Goal: Information Seeking & Learning: Learn about a topic

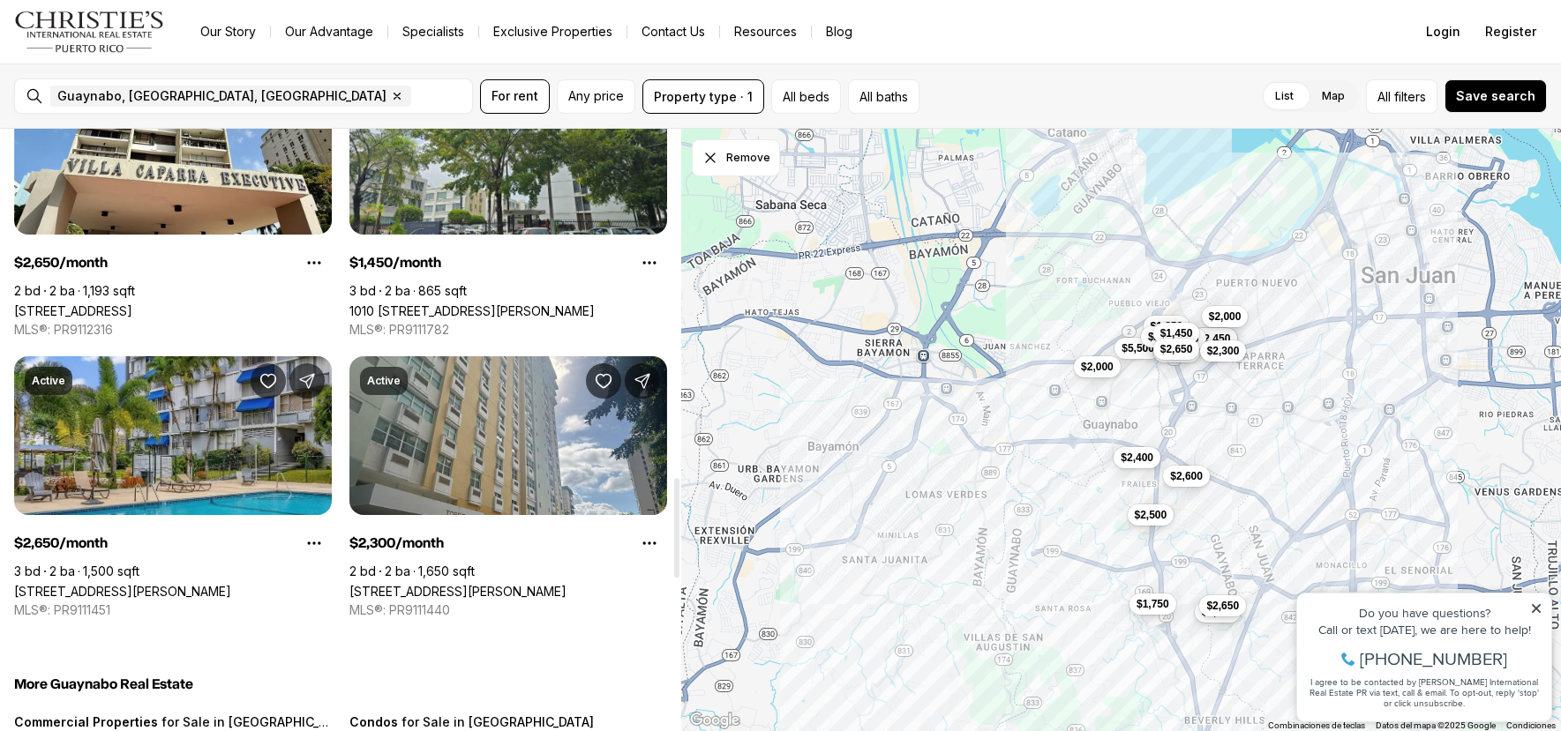
scroll to position [2117, 0]
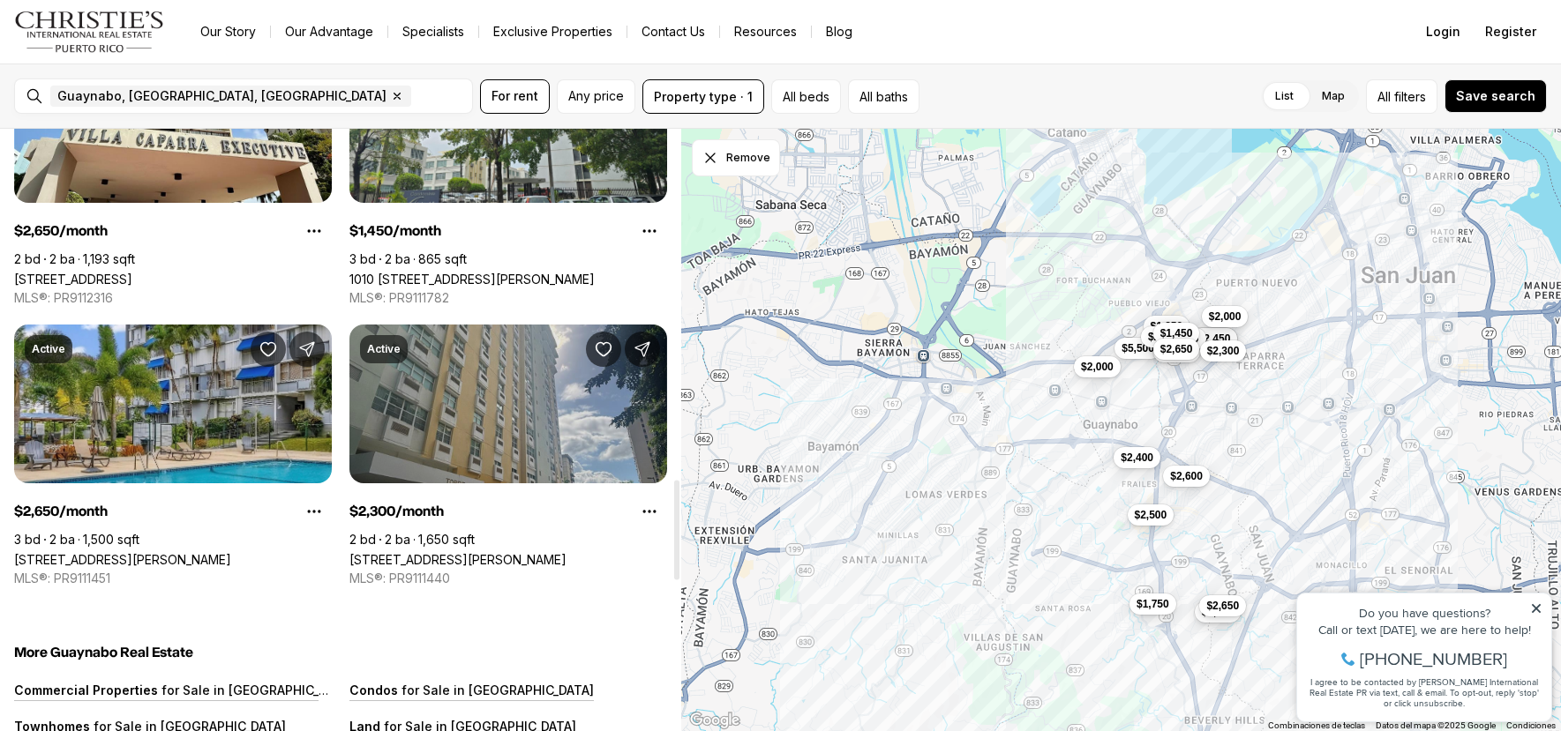
click at [418, 552] on link "[STREET_ADDRESS][PERSON_NAME]" at bounding box center [457, 559] width 217 height 15
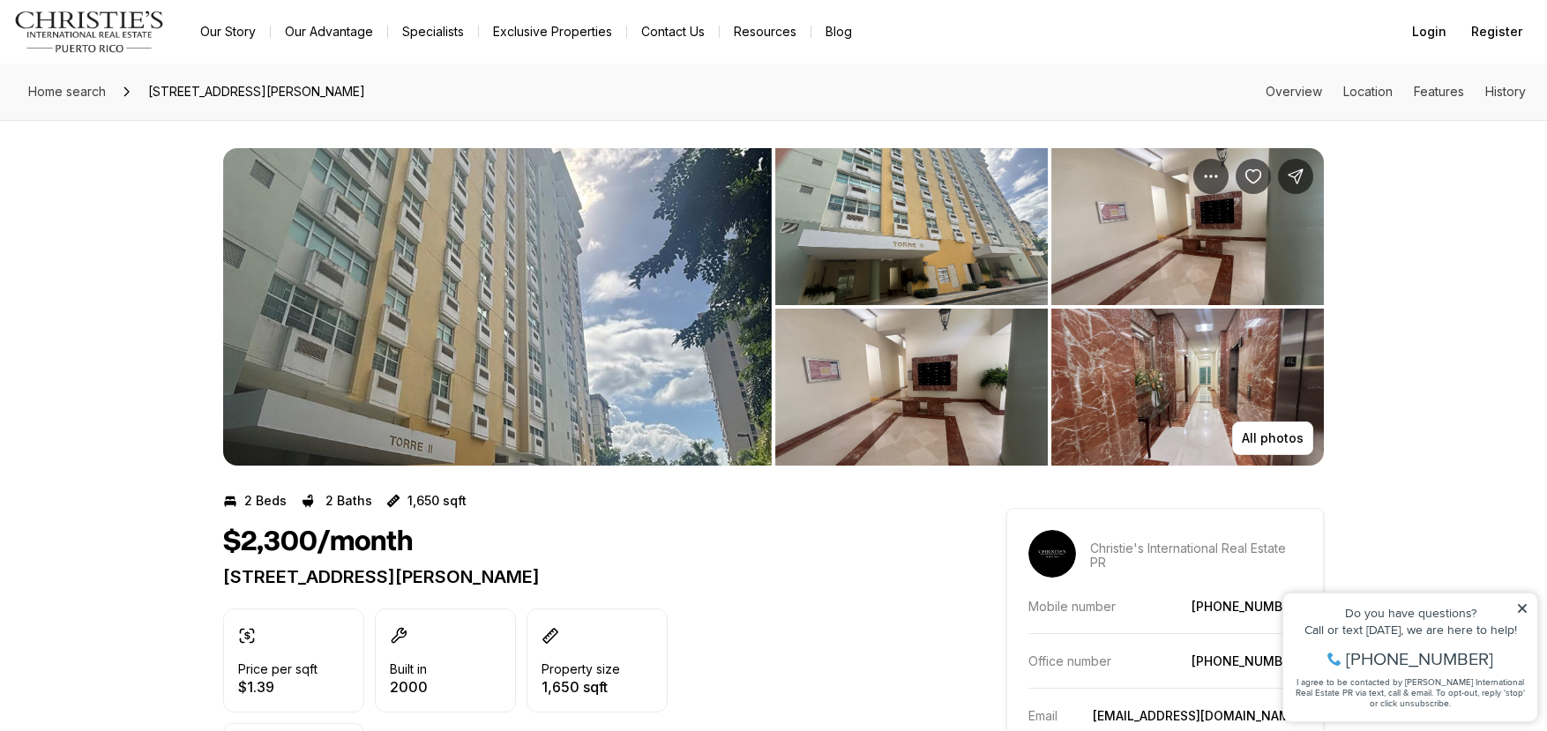
click at [892, 251] on img "View image gallery" at bounding box center [912, 226] width 273 height 157
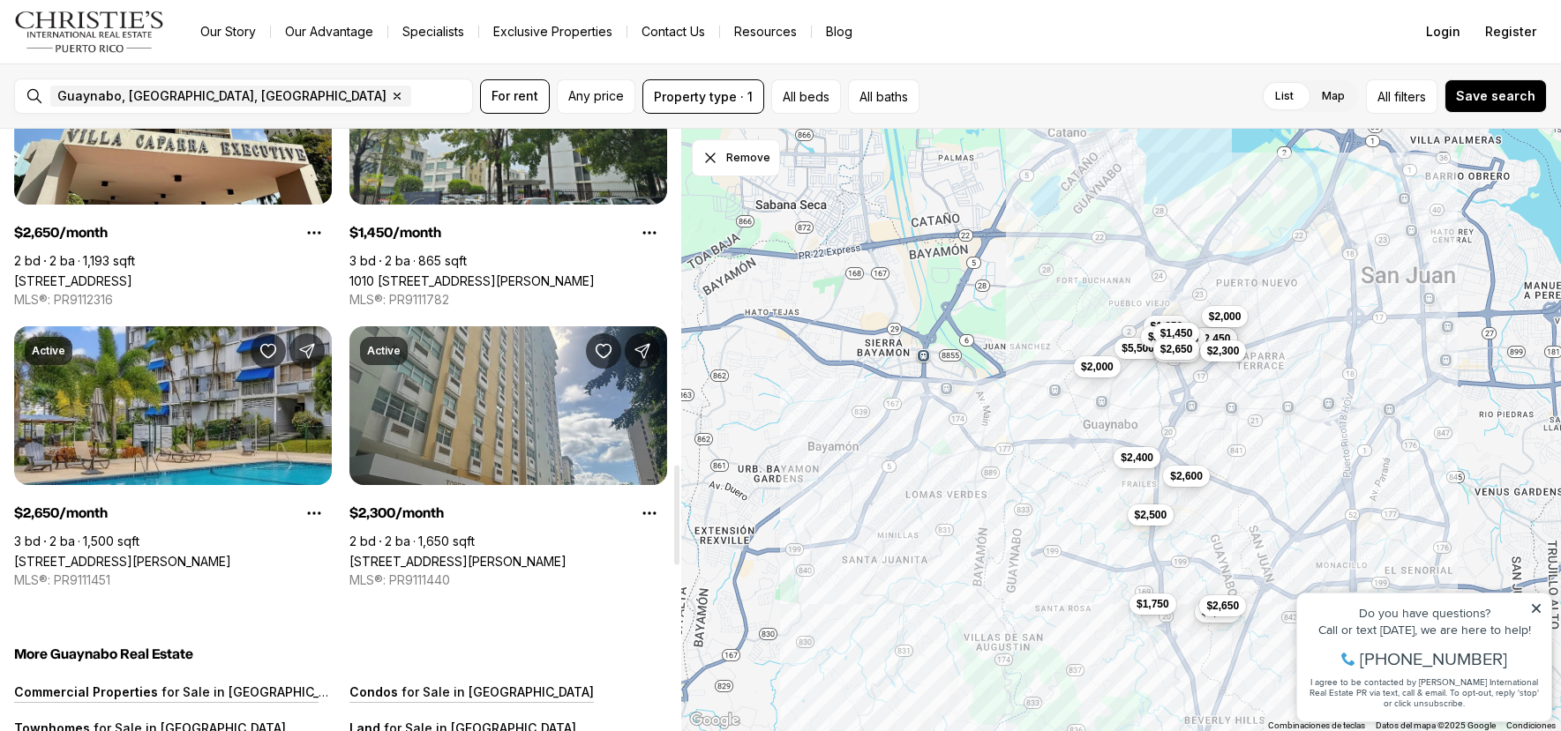
scroll to position [2117, 0]
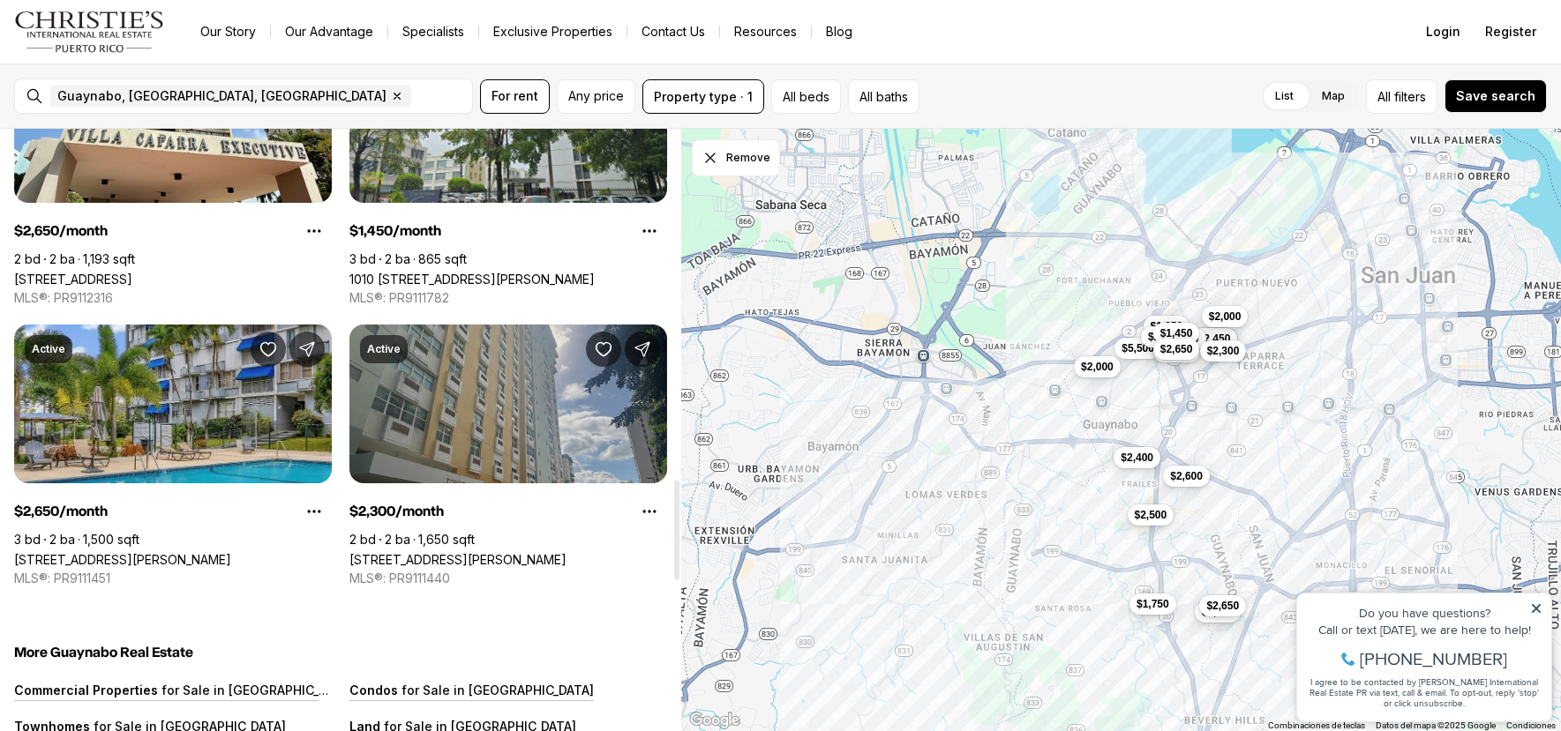
click at [389, 345] on p "Active" at bounding box center [384, 349] width 34 height 14
click at [480, 552] on link "[STREET_ADDRESS][PERSON_NAME]" at bounding box center [457, 559] width 217 height 15
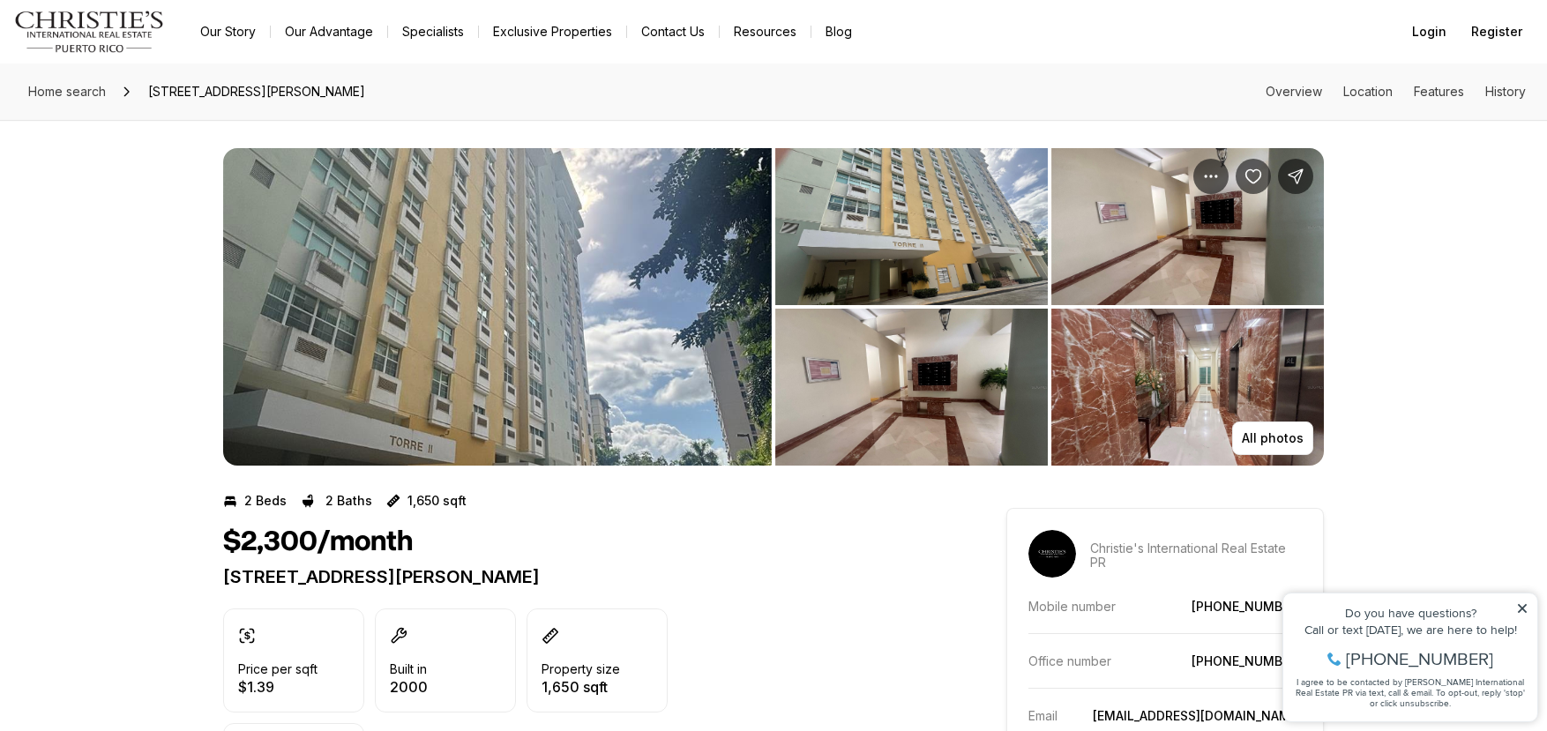
click at [897, 406] on img "View image gallery" at bounding box center [912, 387] width 273 height 157
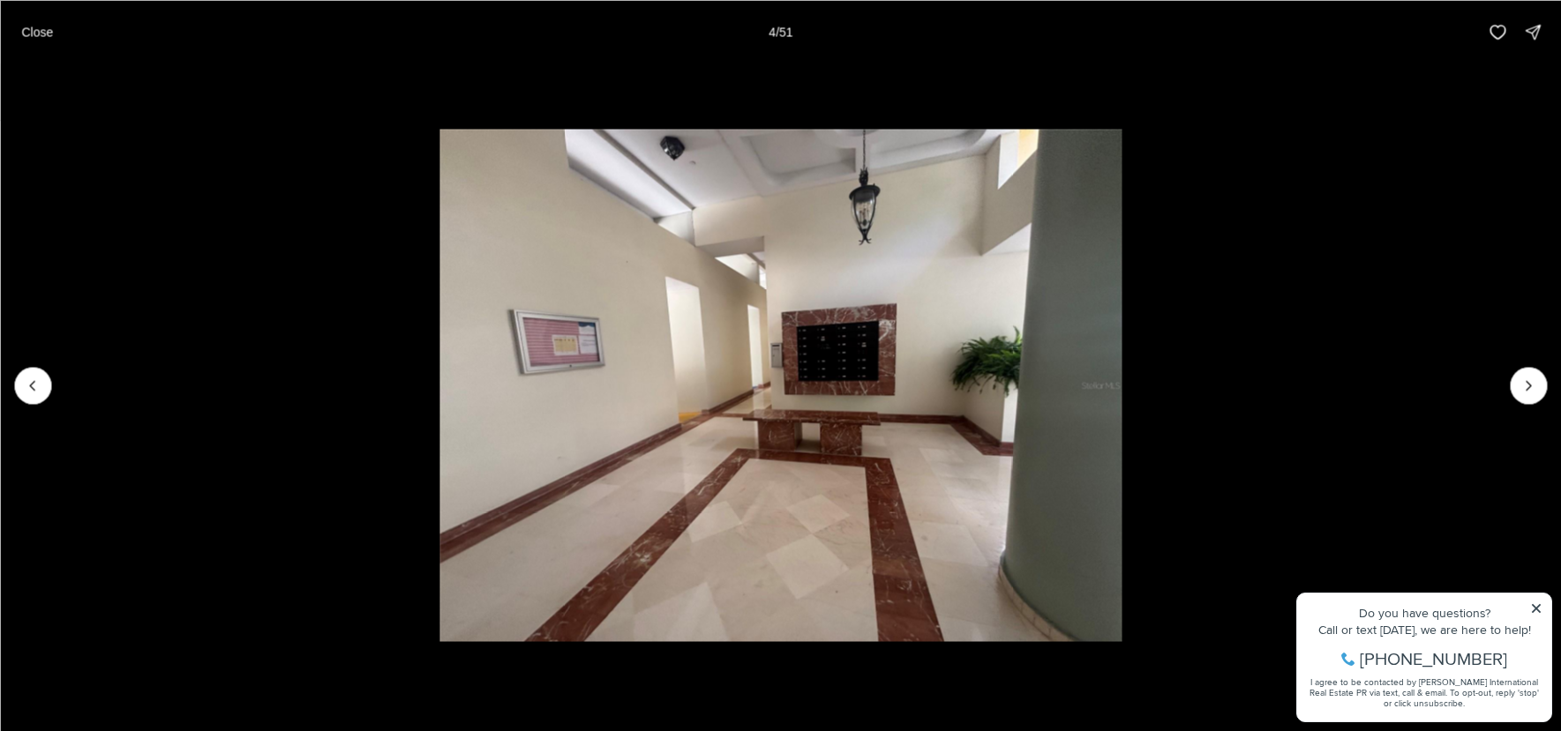
click at [1509, 382] on li "4 of 51" at bounding box center [780, 385] width 1561 height 643
click at [1513, 380] on button "Next slide" at bounding box center [1528, 385] width 37 height 37
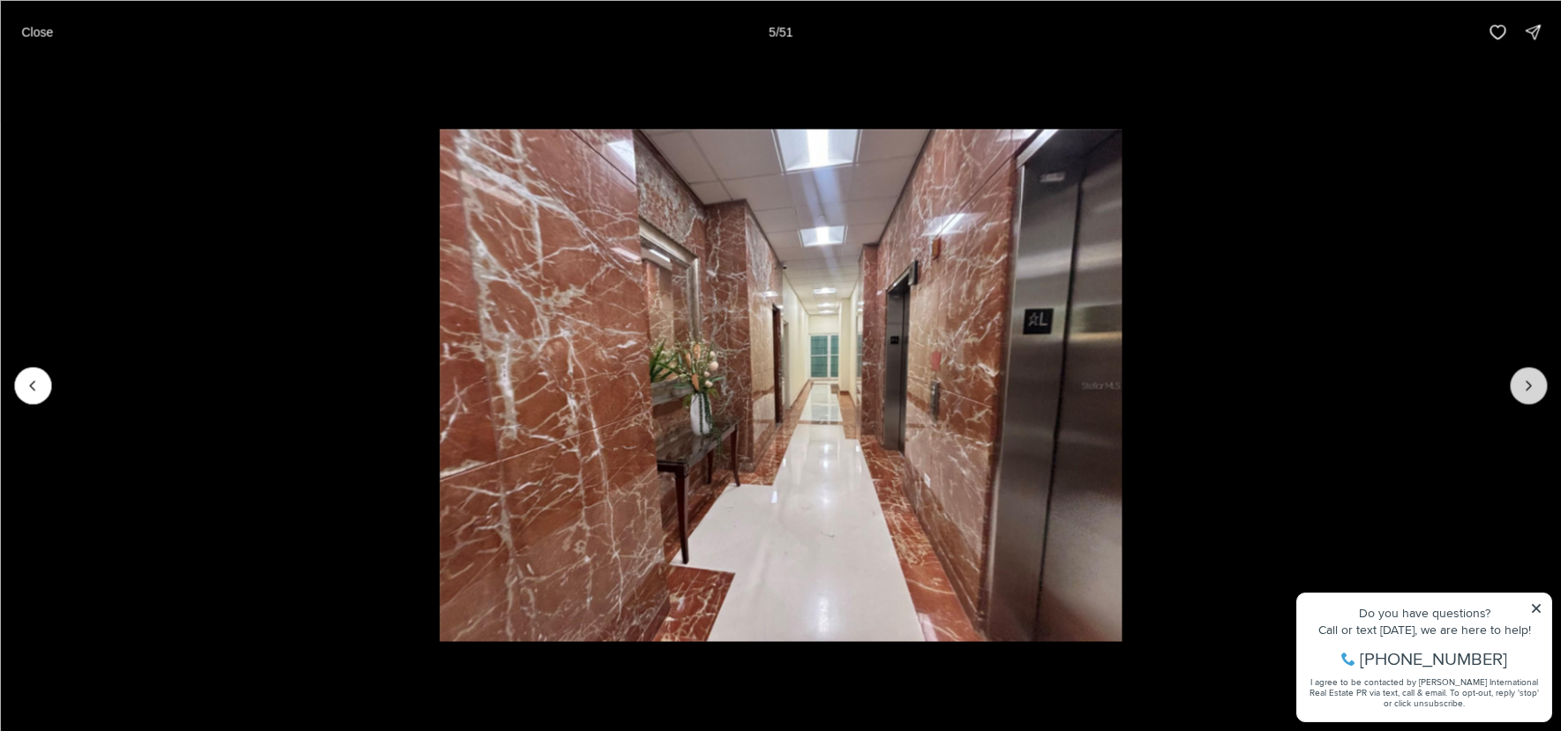
click at [1513, 377] on button "Next slide" at bounding box center [1528, 385] width 37 height 37
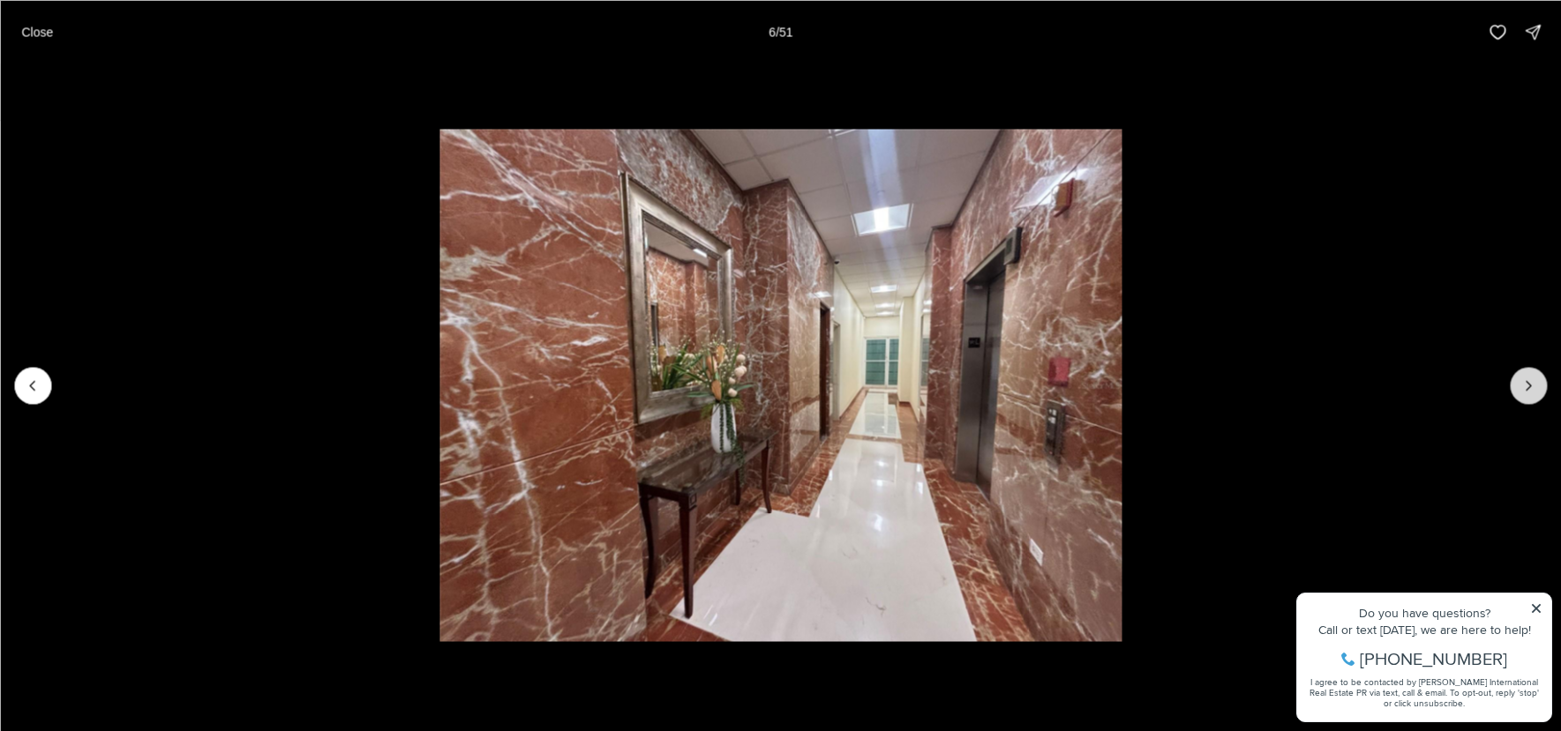
click at [1513, 374] on button "Next slide" at bounding box center [1528, 385] width 37 height 37
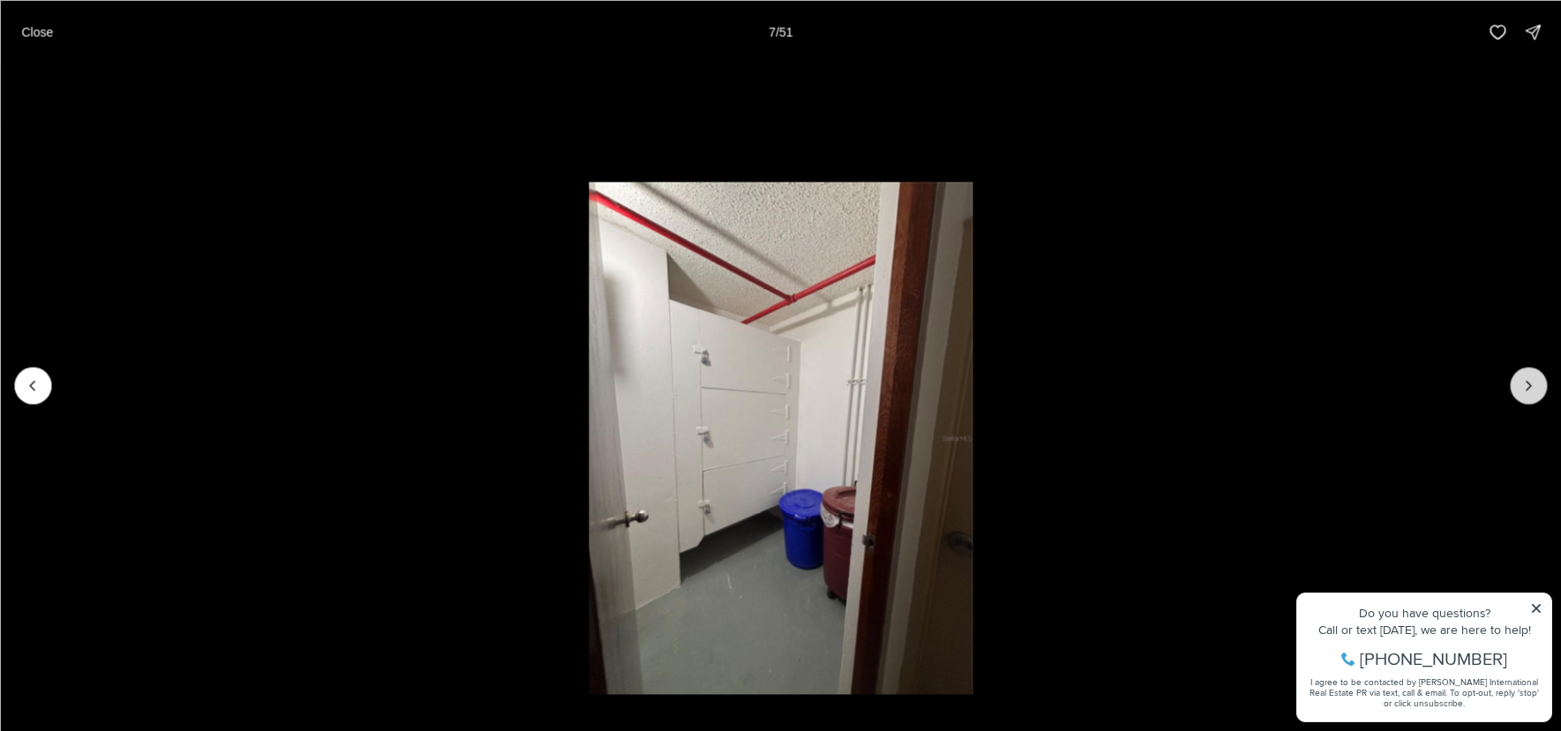
click at [1513, 374] on button "Next slide" at bounding box center [1528, 385] width 37 height 37
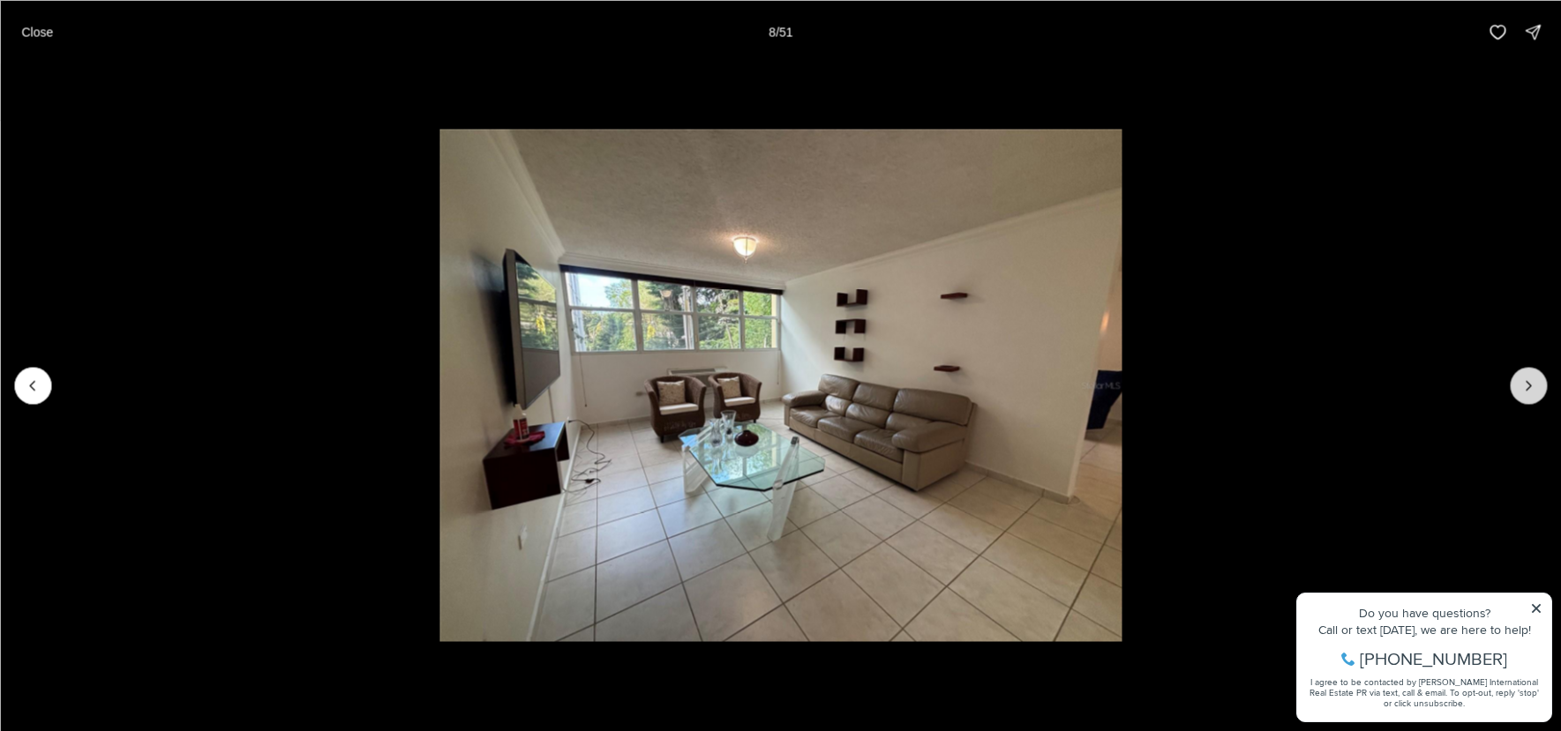
click at [1513, 374] on button "Next slide" at bounding box center [1528, 385] width 37 height 37
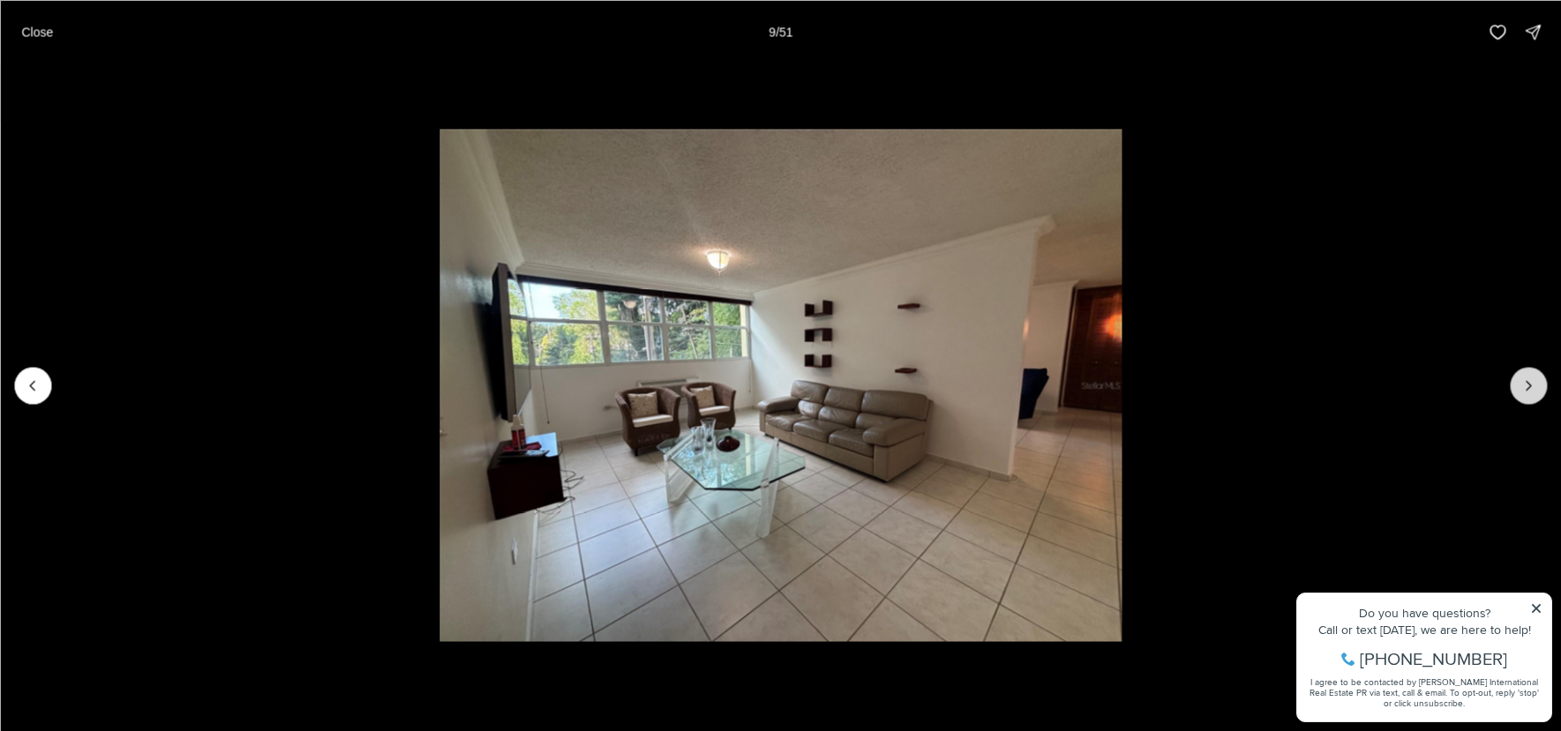
click at [1513, 374] on button "Next slide" at bounding box center [1528, 385] width 37 height 37
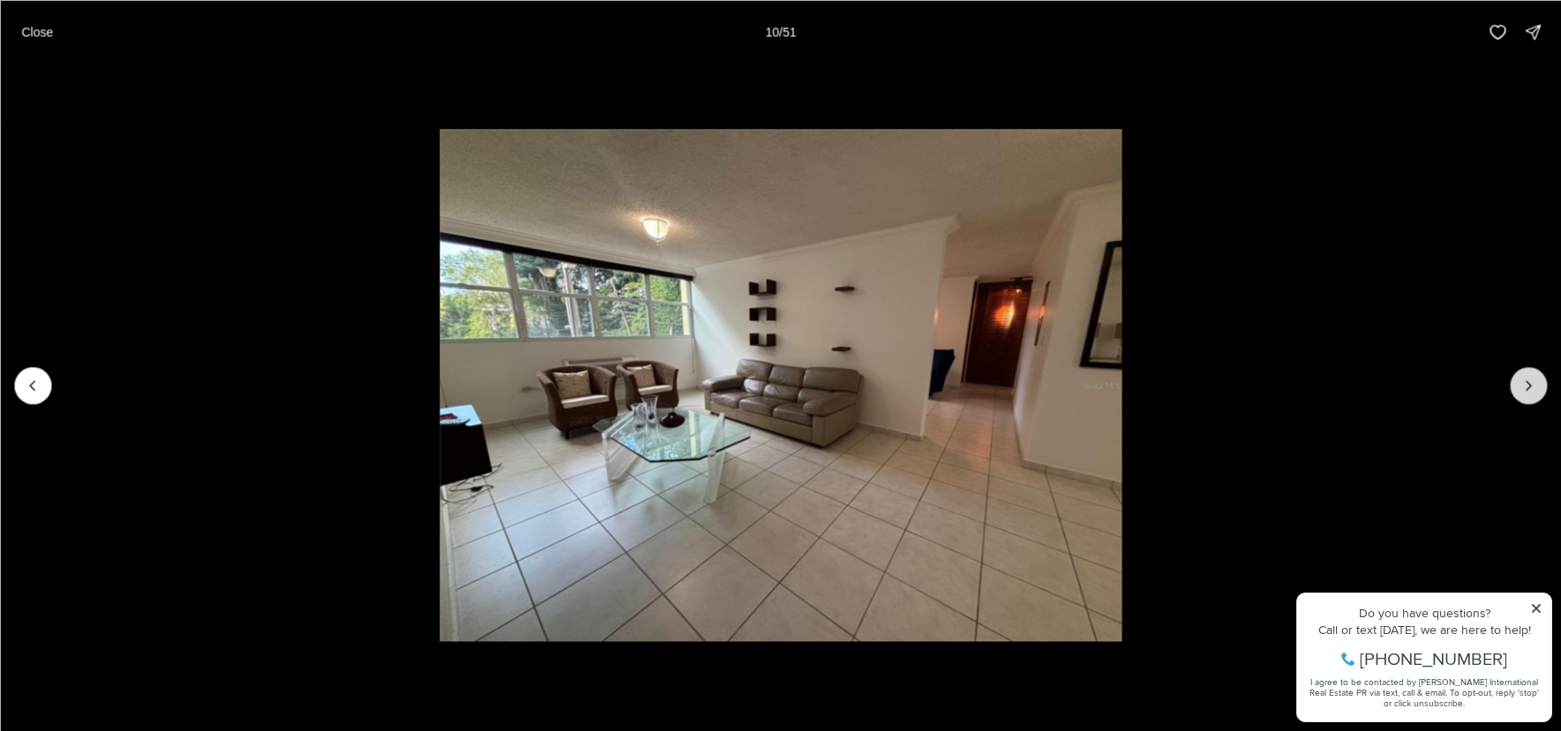
click at [1513, 374] on button "Next slide" at bounding box center [1528, 385] width 37 height 37
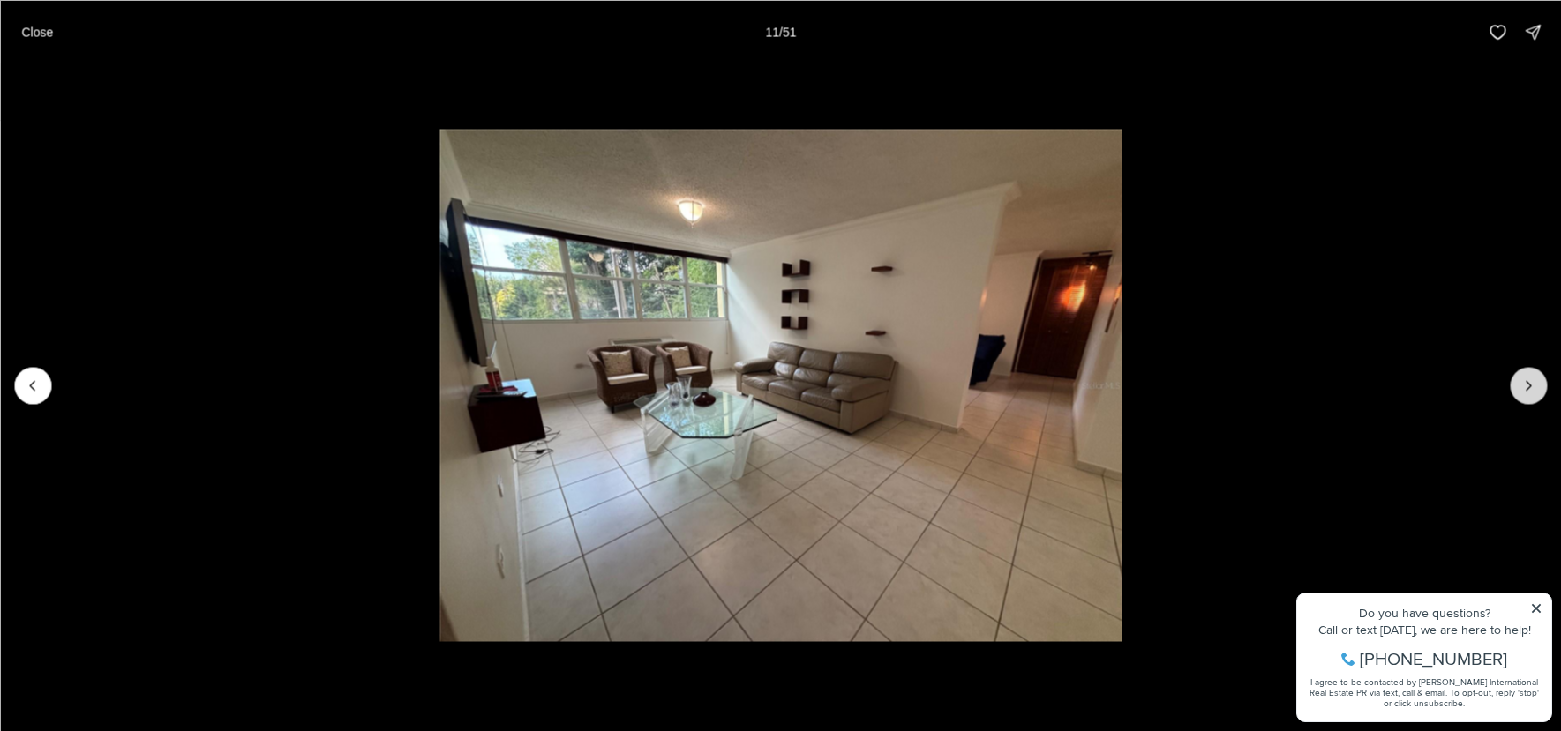
click at [1513, 374] on button "Next slide" at bounding box center [1528, 385] width 37 height 37
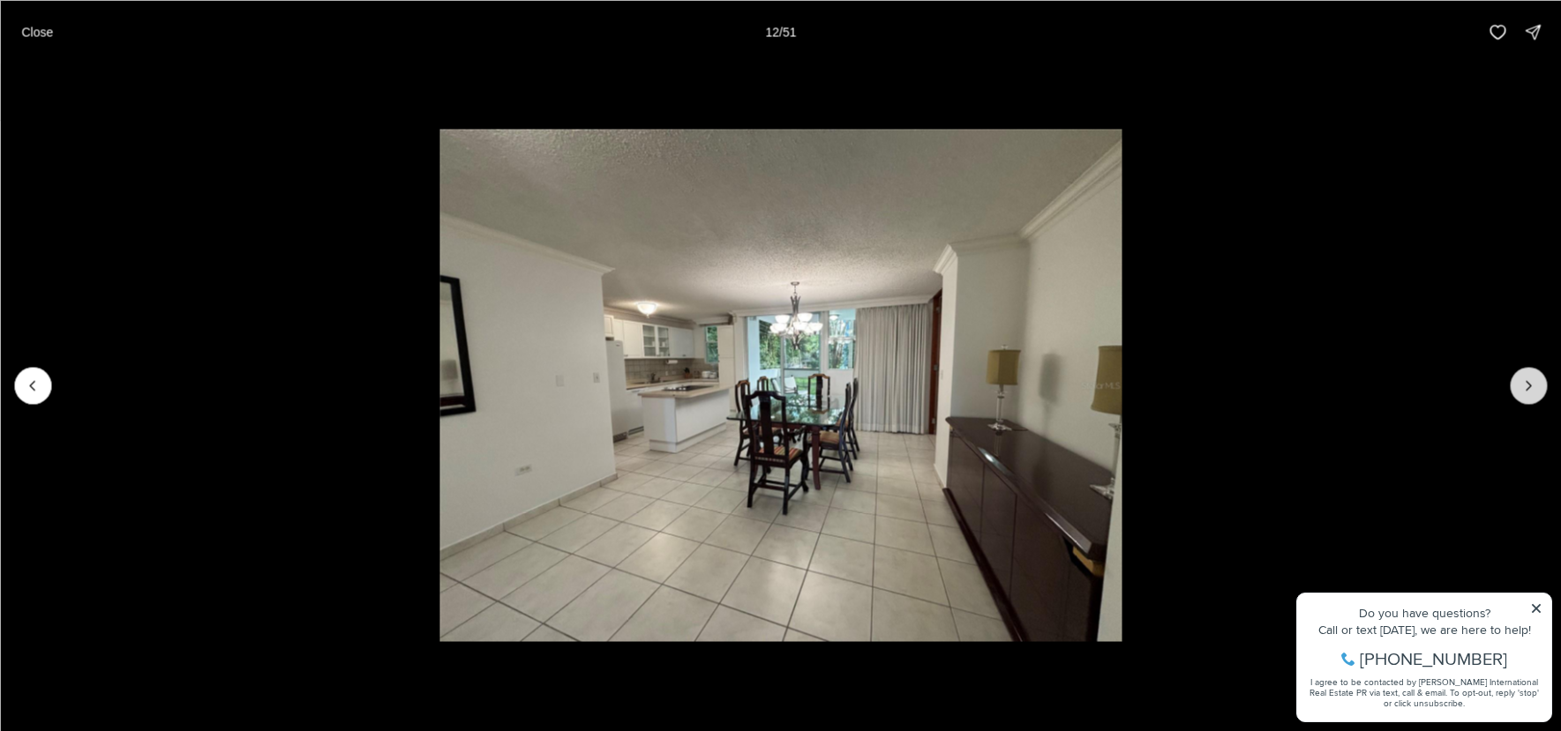
click at [1513, 374] on button "Next slide" at bounding box center [1528, 385] width 37 height 37
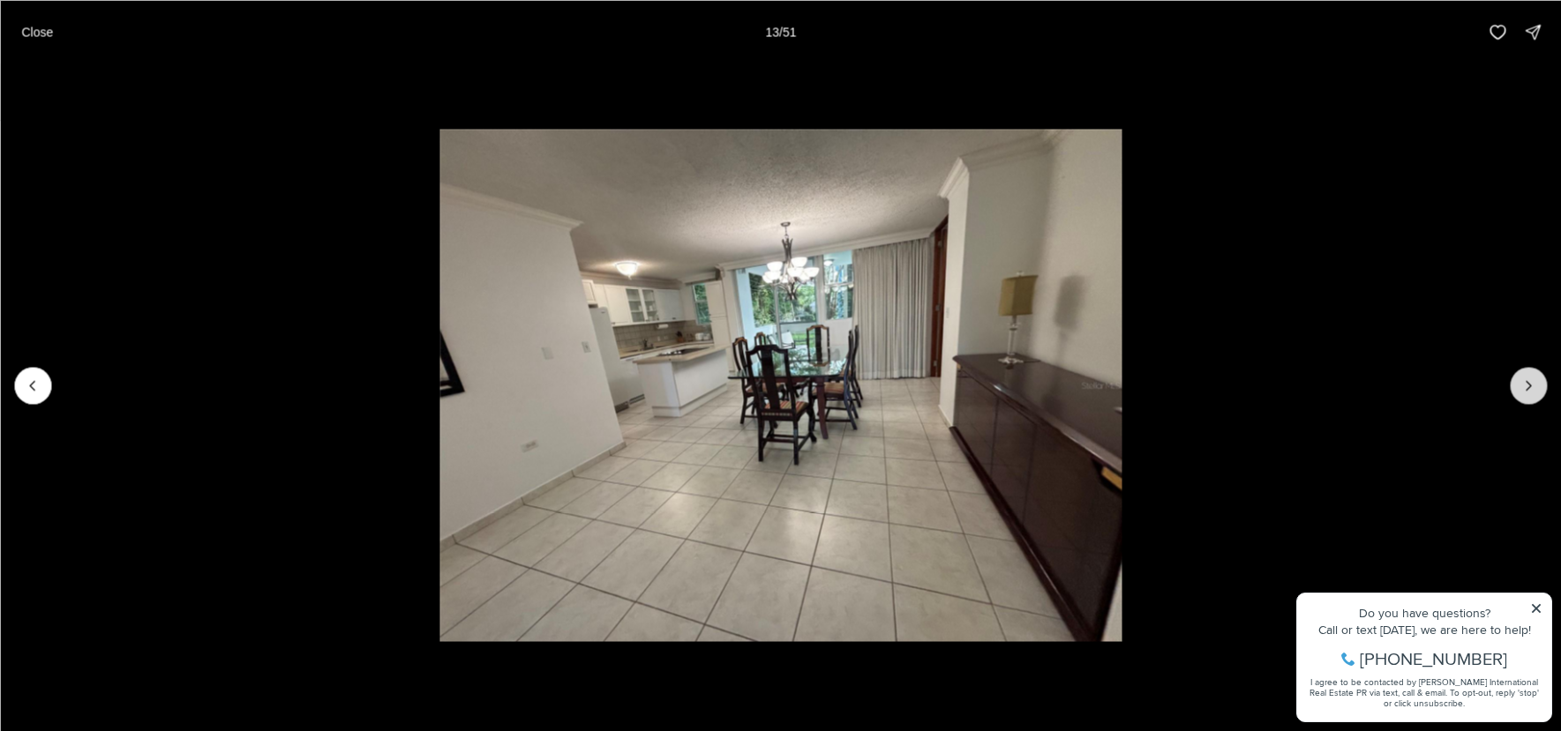
click at [1513, 374] on button "Next slide" at bounding box center [1528, 385] width 37 height 37
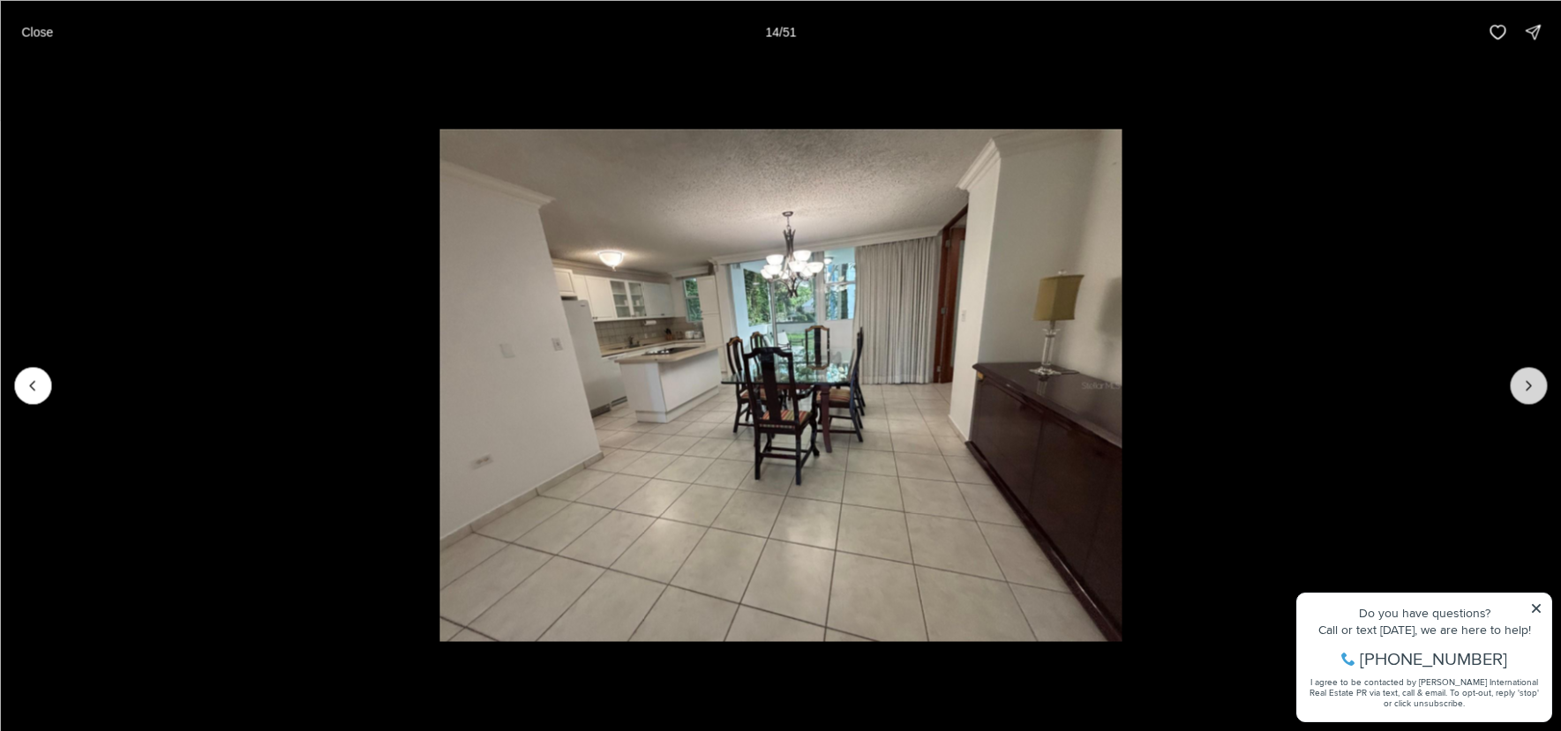
click at [1513, 374] on button "Next slide" at bounding box center [1528, 385] width 37 height 37
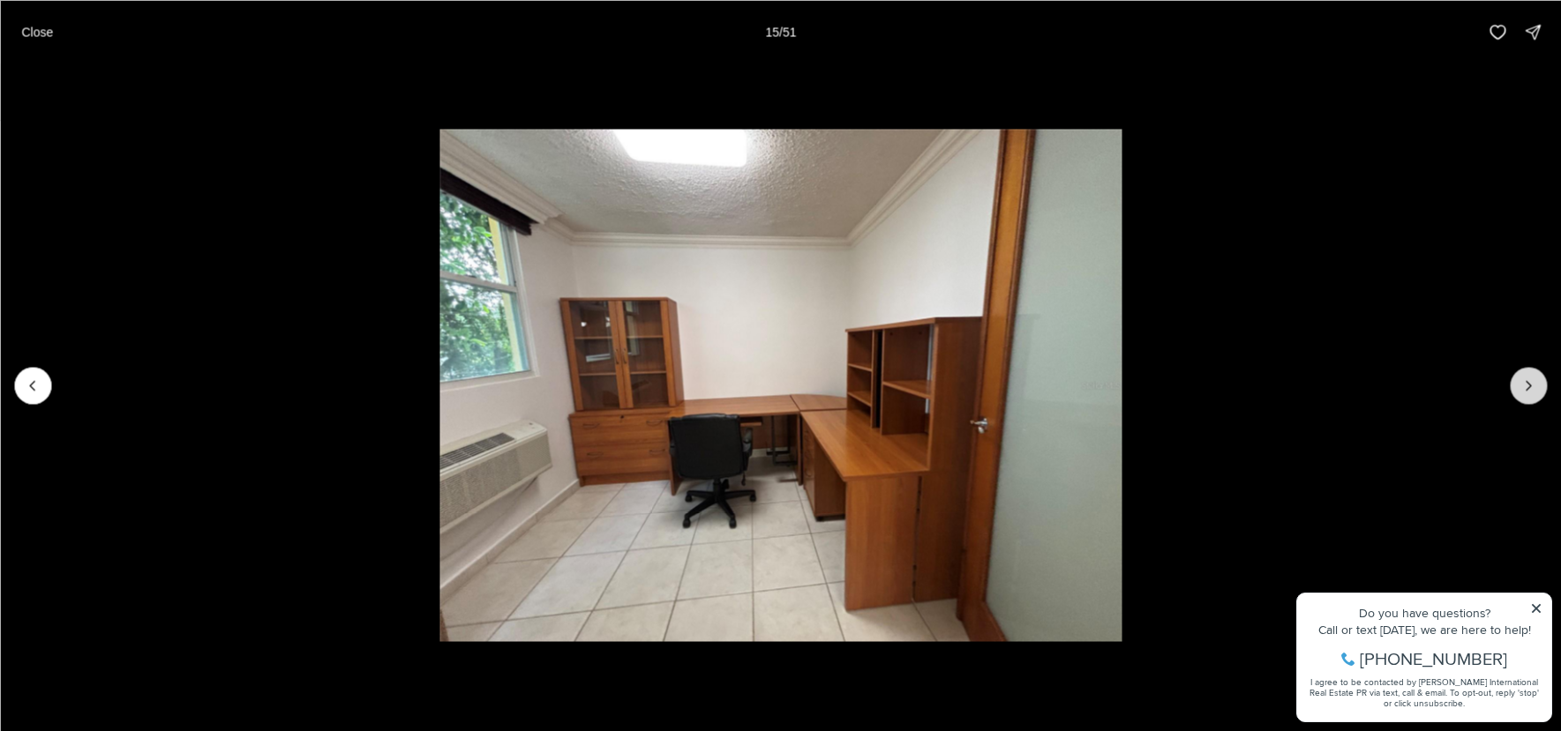
click at [1513, 374] on button "Next slide" at bounding box center [1528, 385] width 37 height 37
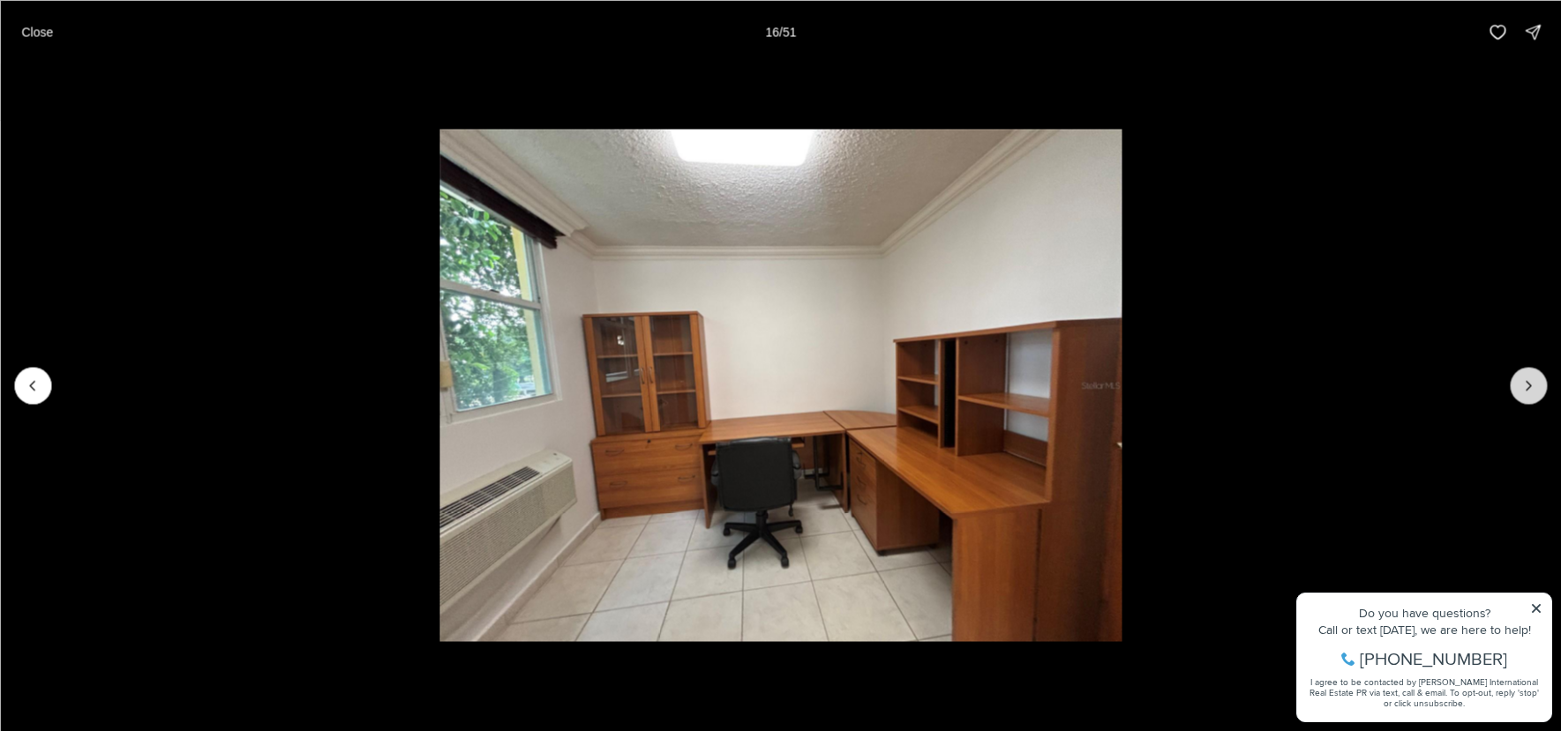
click at [1513, 374] on button "Next slide" at bounding box center [1528, 385] width 37 height 37
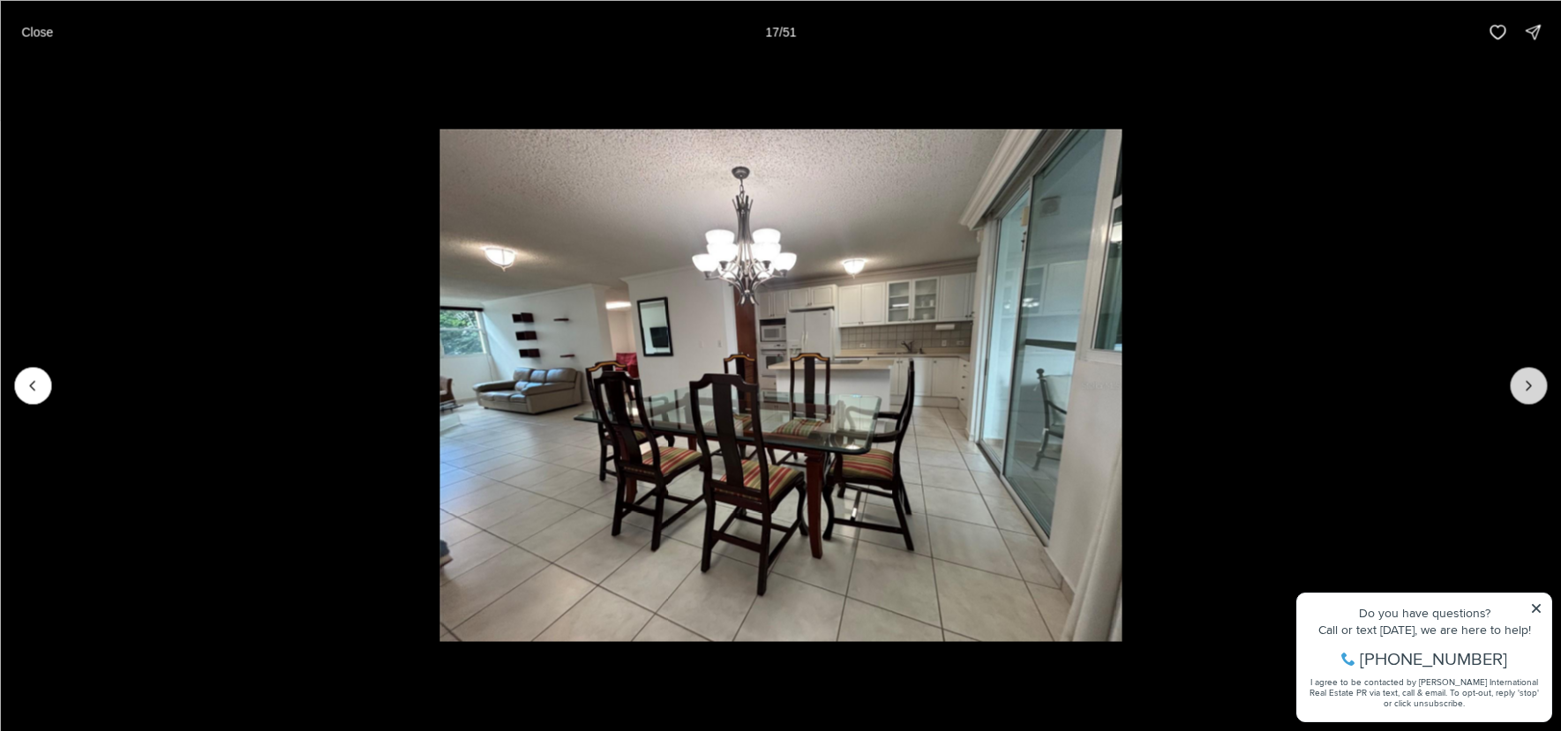
click at [1513, 374] on button "Next slide" at bounding box center [1528, 385] width 37 height 37
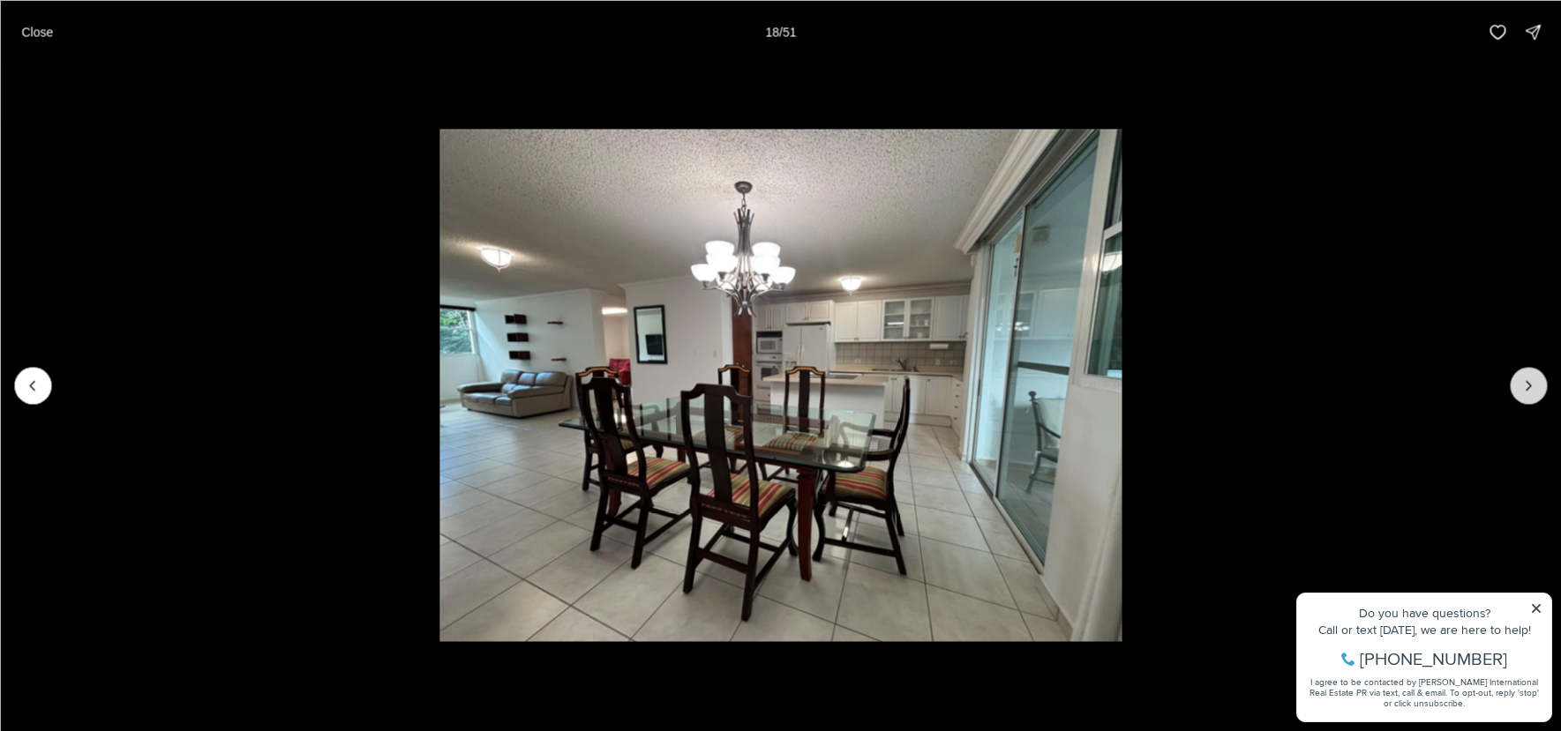
click at [1513, 374] on button "Next slide" at bounding box center [1528, 385] width 37 height 37
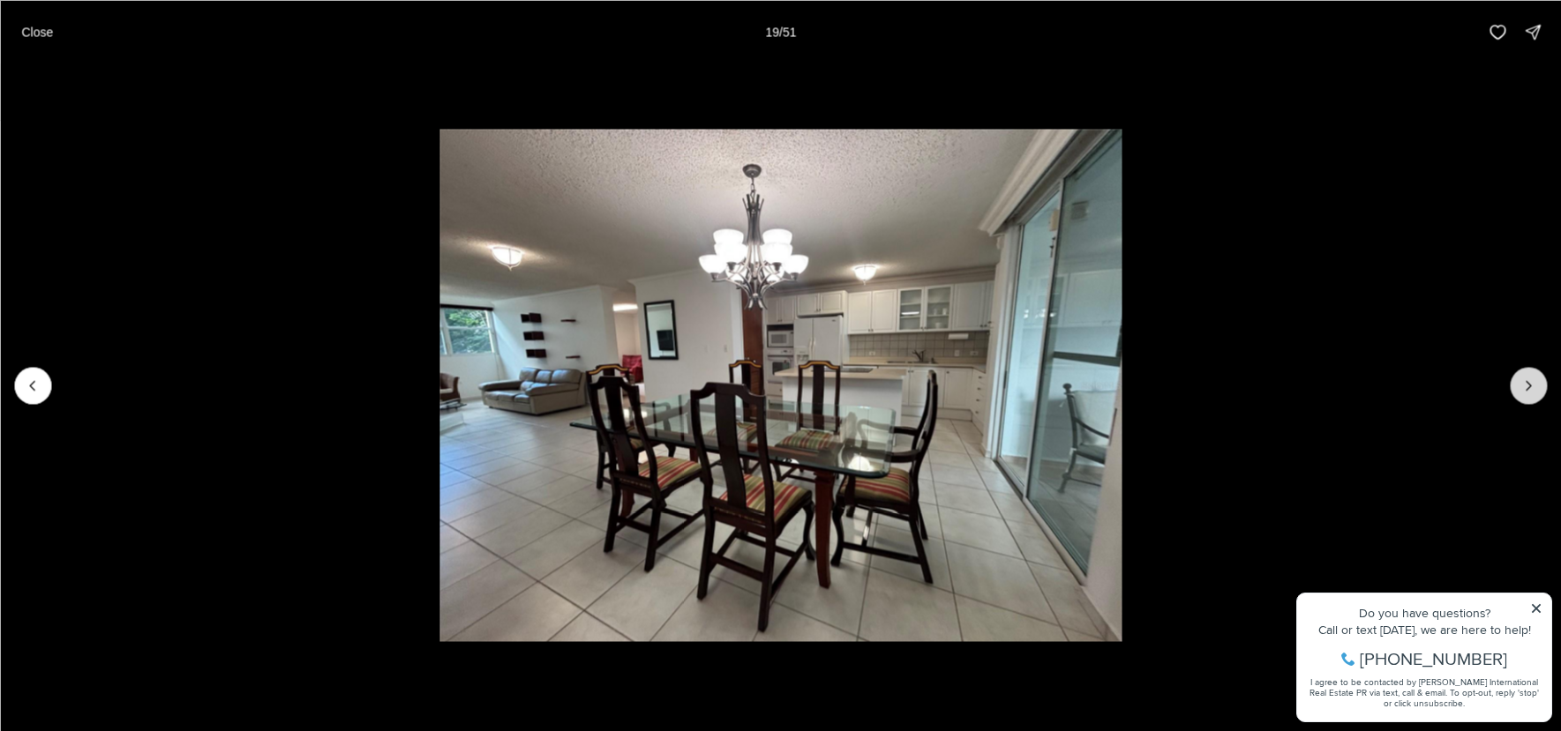
click at [1513, 374] on button "Next slide" at bounding box center [1528, 385] width 37 height 37
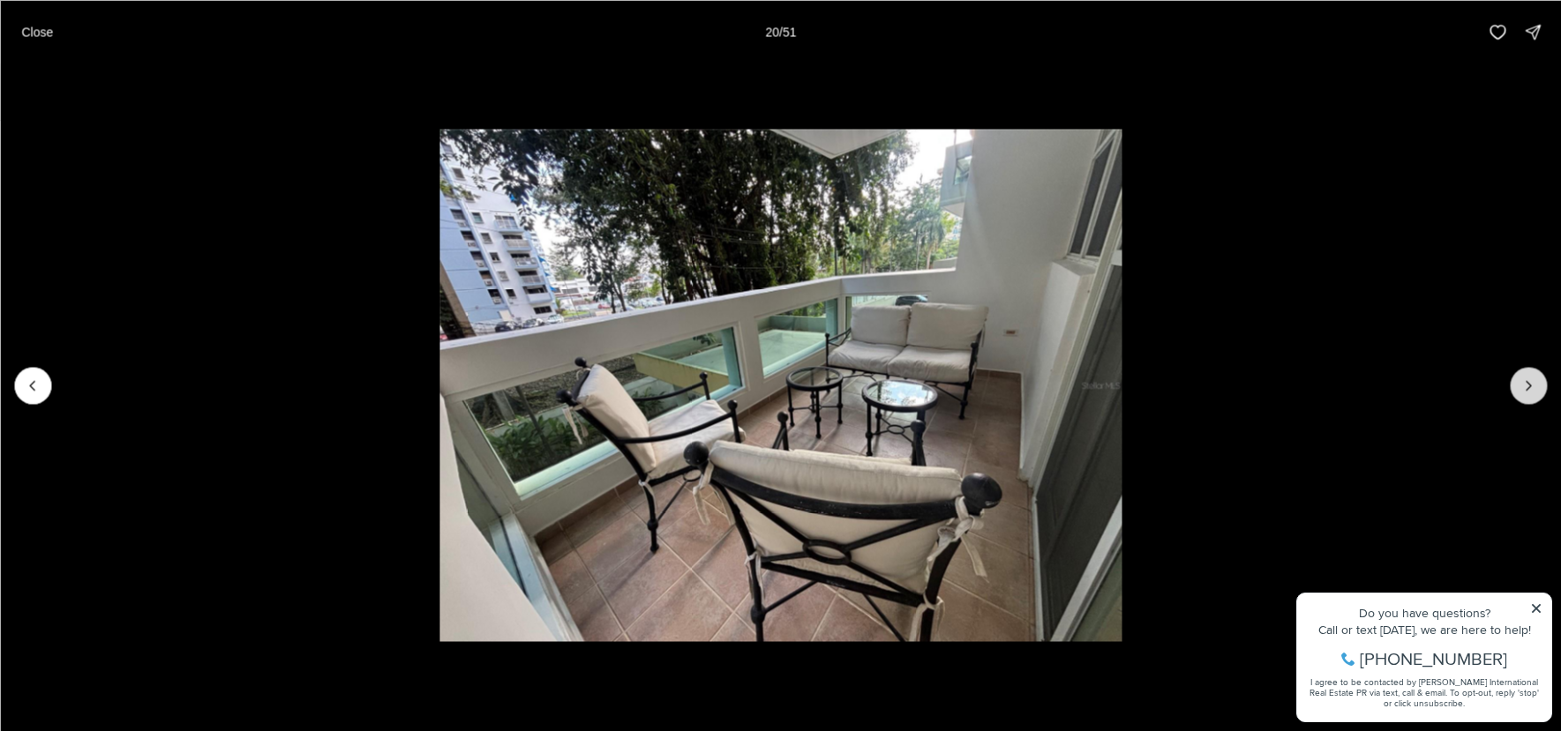
click at [1513, 374] on button "Next slide" at bounding box center [1528, 385] width 37 height 37
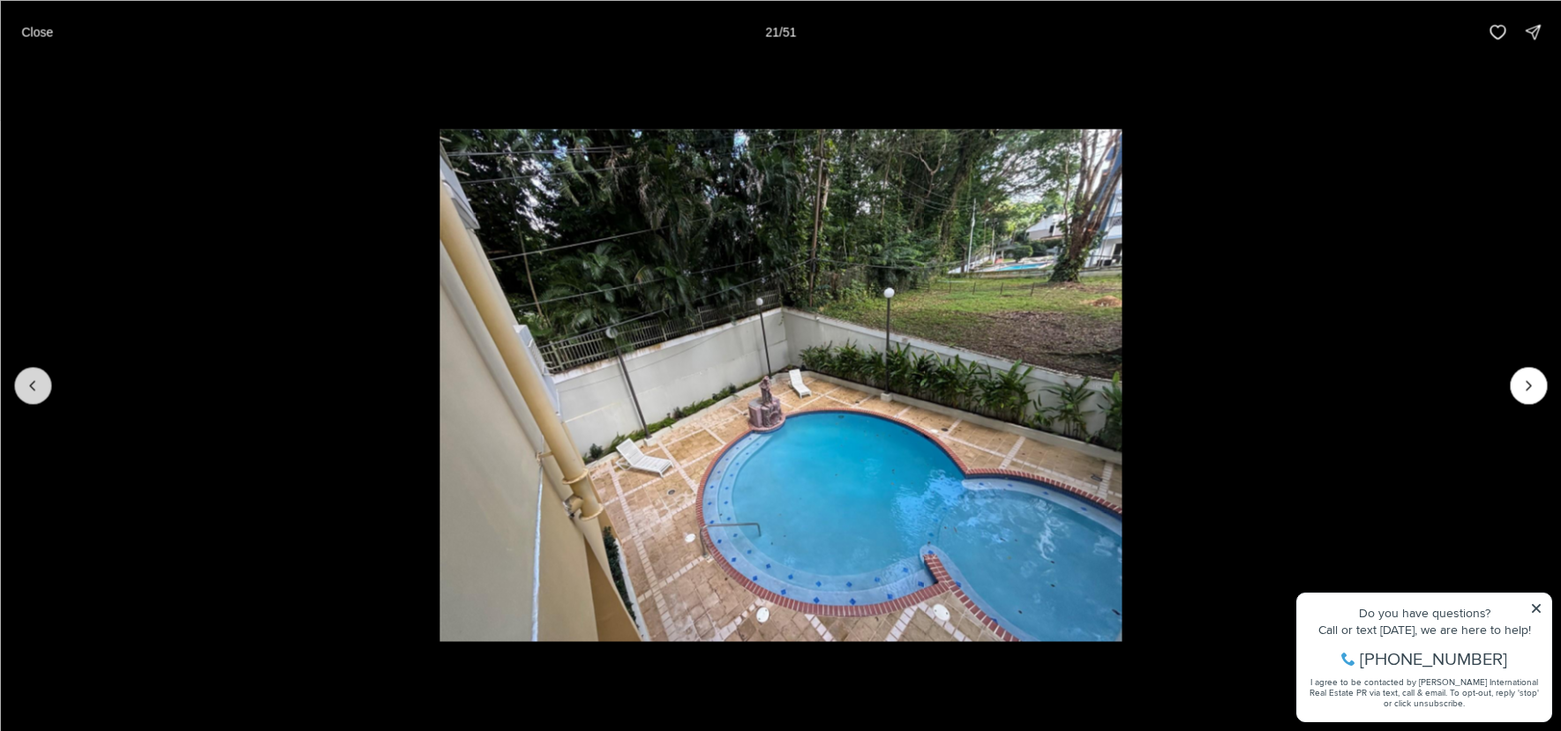
click at [45, 385] on button "Previous slide" at bounding box center [32, 385] width 37 height 37
